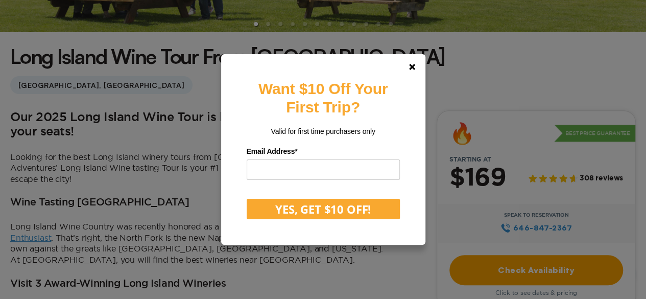
scroll to position [237, 0]
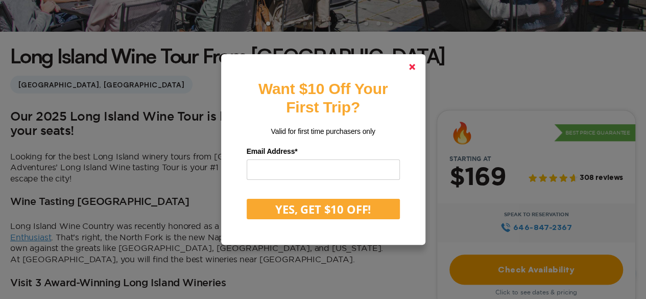
click at [414, 67] on icon at bounding box center [412, 67] width 6 height 6
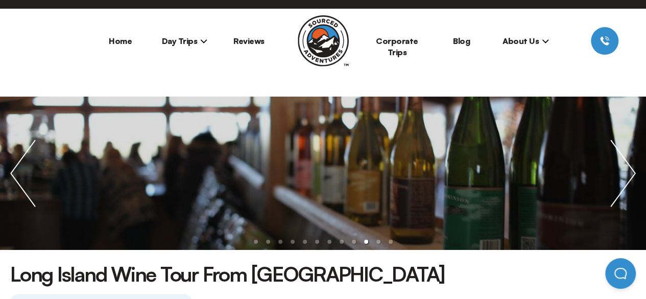
scroll to position [0, 0]
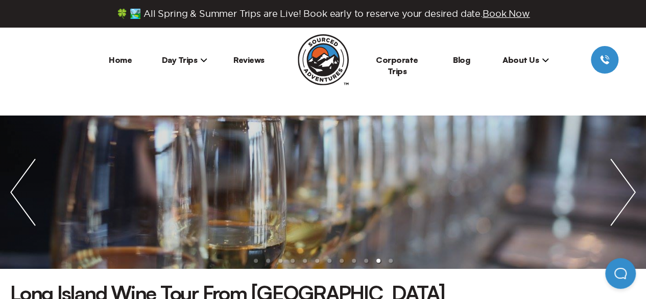
click at [202, 58] on icon at bounding box center [203, 59] width 7 height 7
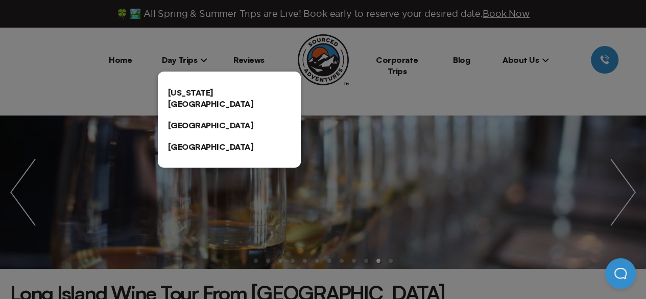
click at [199, 92] on link "[US_STATE][GEOGRAPHIC_DATA]" at bounding box center [229, 98] width 143 height 33
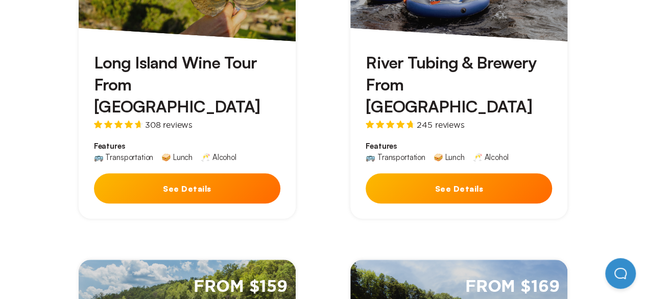
scroll to position [333, 0]
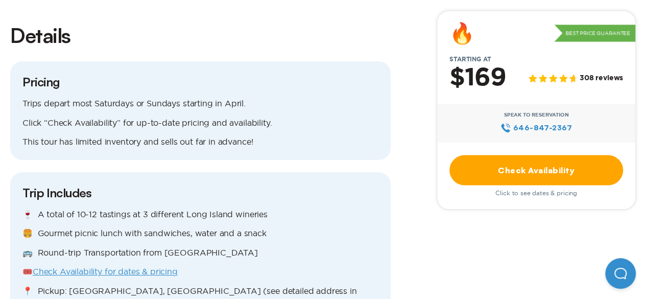
scroll to position [860, 0]
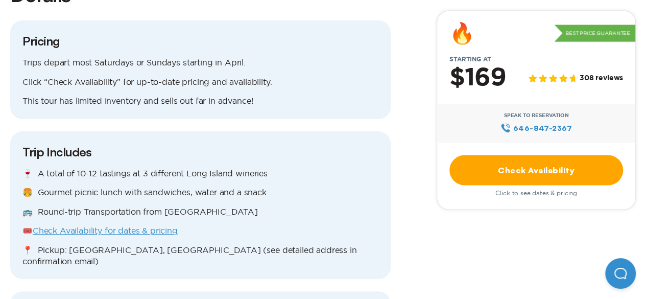
click at [145, 226] on link "Check Availability for dates & pricing" at bounding box center [105, 230] width 145 height 9
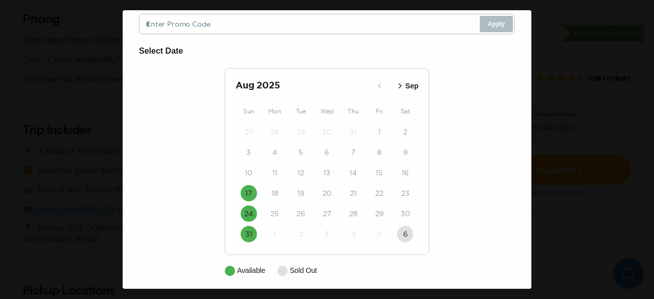
scroll to position [83, 0]
click at [248, 233] on button "31" at bounding box center [248, 233] width 16 height 16
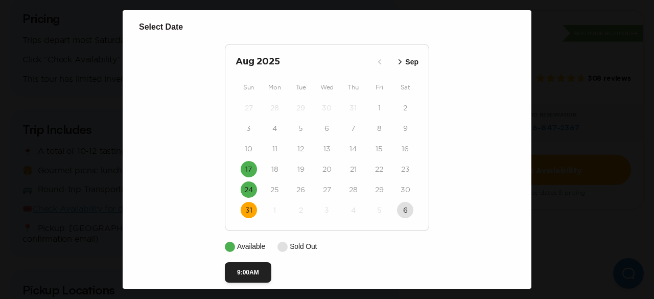
scroll to position [118, 0]
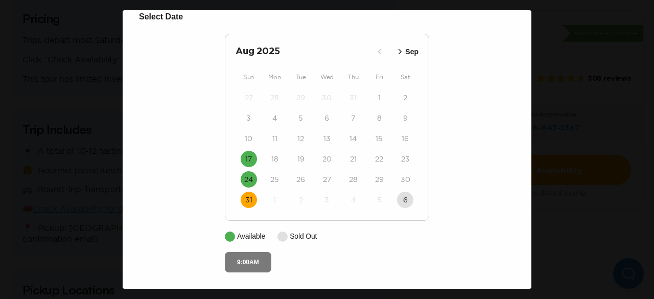
click at [242, 262] on button "9:00AM" at bounding box center [248, 262] width 46 height 20
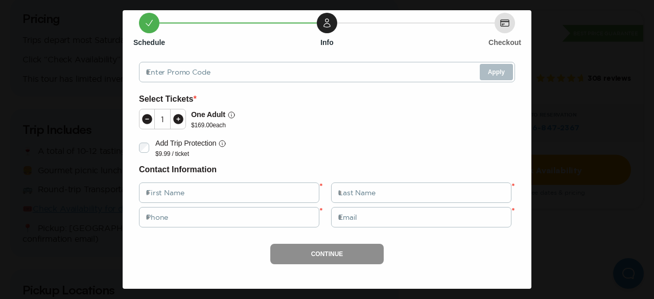
scroll to position [47, 0]
click at [179, 121] on icon at bounding box center [178, 119] width 10 height 10
click at [550, 150] on div "Long Island Wine Tour Date: [DATE] Time: 9:00AM Close Schedule Info Checkout En…" at bounding box center [327, 149] width 654 height 299
